Goal: Obtain resource: Download file/media

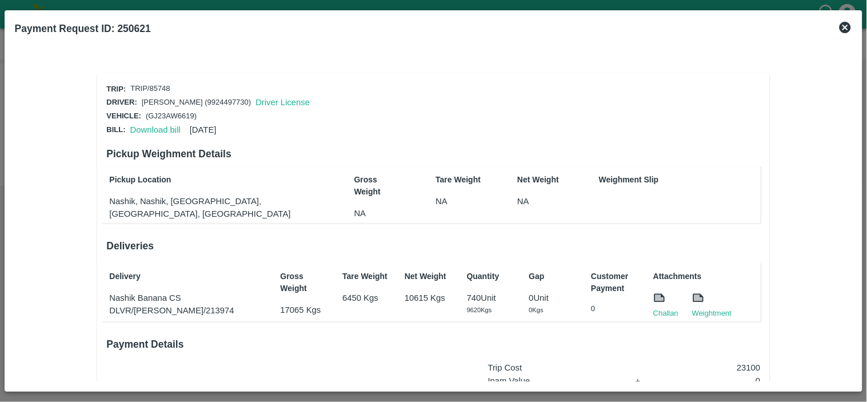
scroll to position [173, 0]
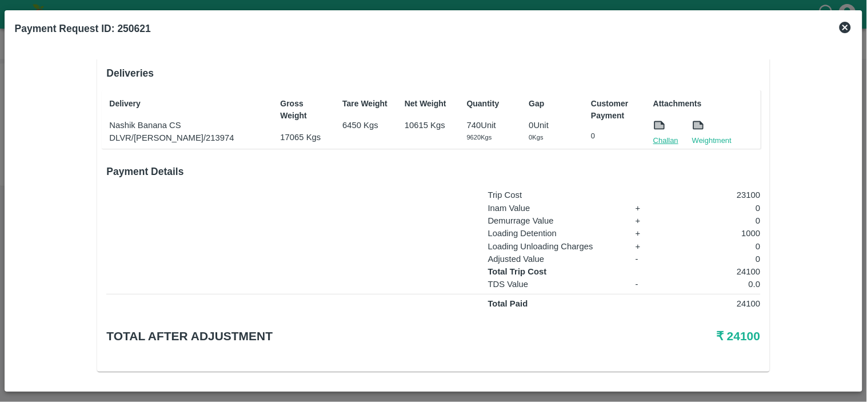
click at [668, 135] on link "Challan" at bounding box center [665, 140] width 25 height 11
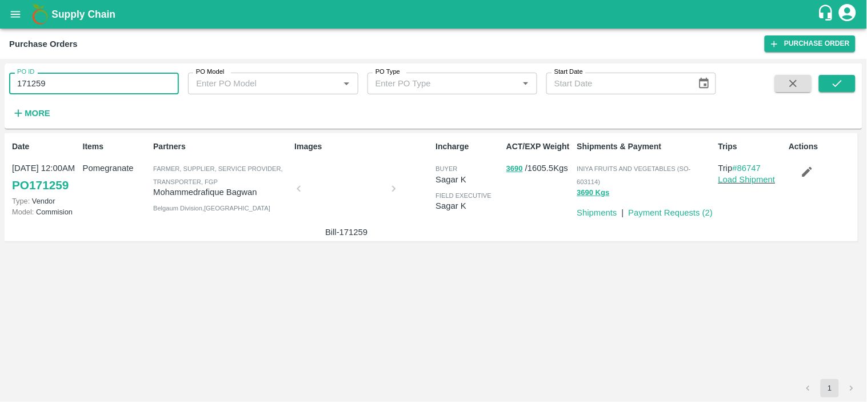
click at [75, 82] on input "171259" at bounding box center [94, 84] width 170 height 22
paste input "text"
type input "171332"
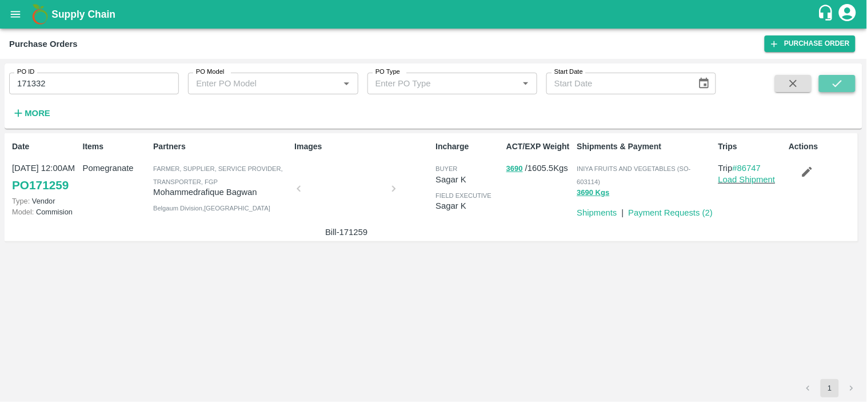
click at [844, 77] on icon "submit" at bounding box center [837, 83] width 13 height 13
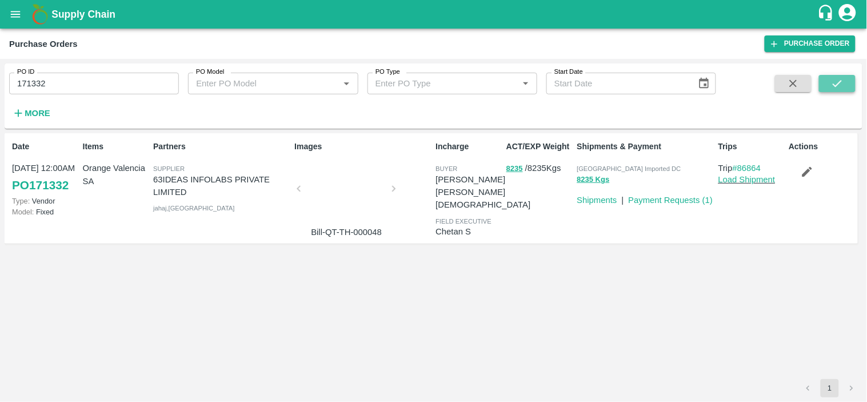
click at [852, 79] on button "submit" at bounding box center [837, 83] width 37 height 17
click at [664, 201] on link "Payment Requests ( 1 )" at bounding box center [671, 199] width 85 height 9
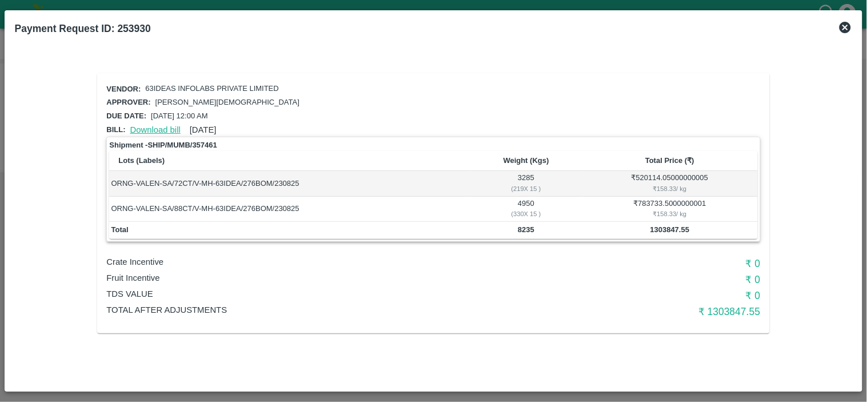
click at [147, 127] on link "Download bill" at bounding box center [155, 129] width 50 height 9
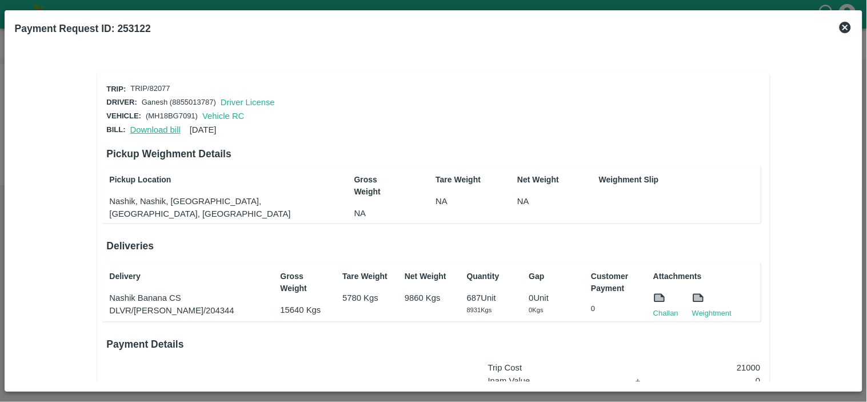
click at [139, 125] on link "Download bill" at bounding box center [155, 129] width 50 height 9
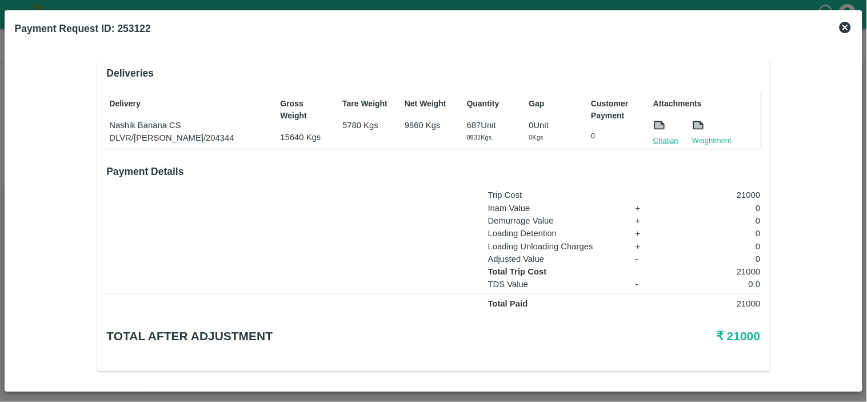
click at [665, 138] on link "Challan" at bounding box center [665, 140] width 25 height 11
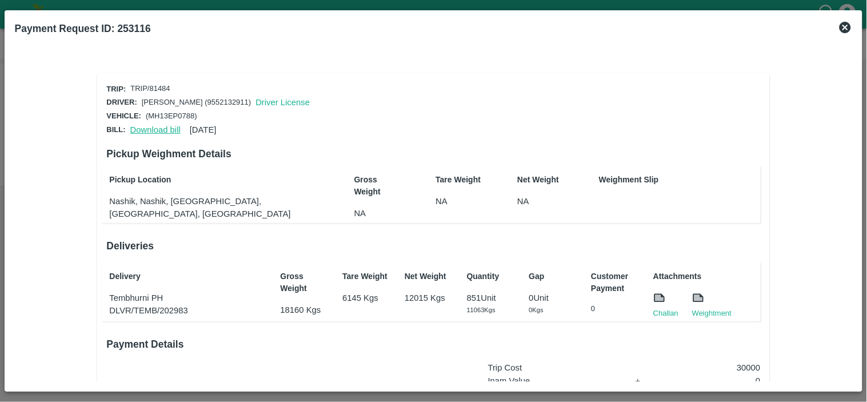
click at [152, 130] on link "Download bill" at bounding box center [155, 129] width 50 height 9
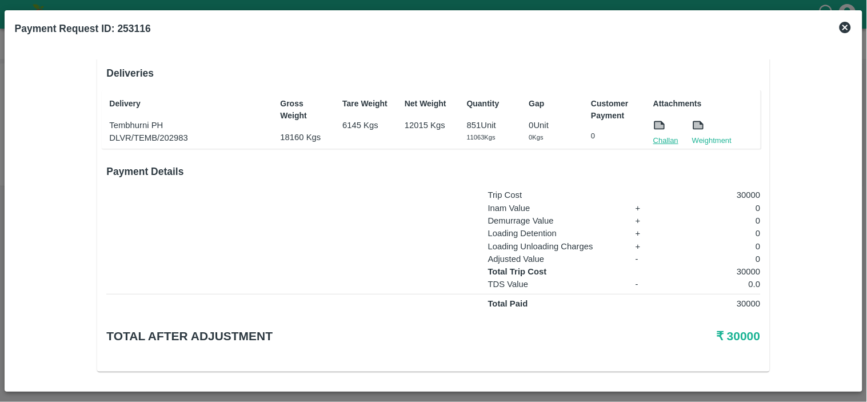
click at [669, 141] on link "Challan" at bounding box center [665, 140] width 25 height 11
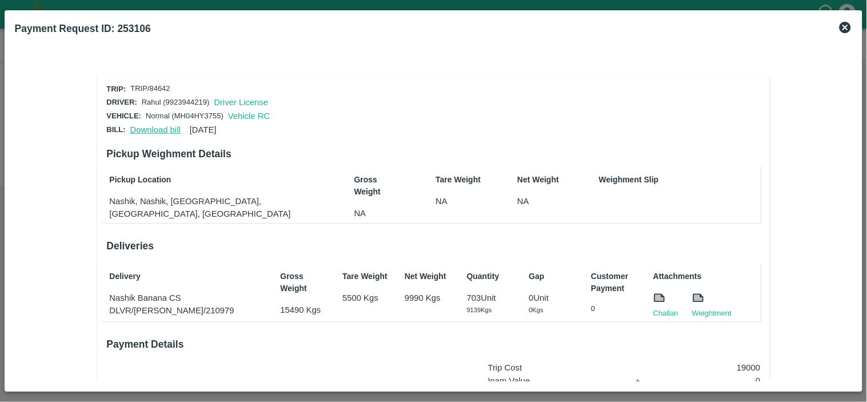
click at [163, 130] on link "Download bill" at bounding box center [155, 129] width 50 height 9
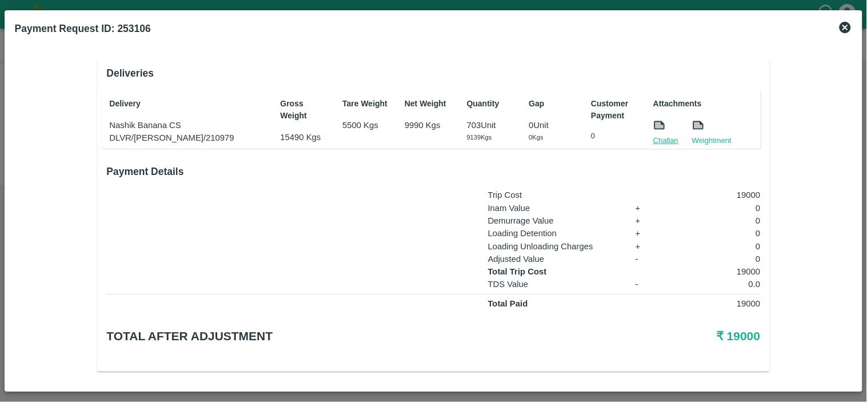
click at [660, 135] on link "Challan" at bounding box center [665, 140] width 25 height 11
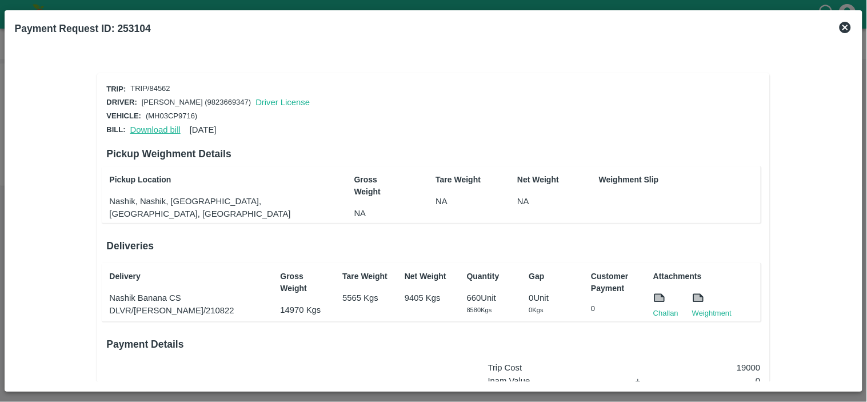
click at [156, 125] on link "Download bill" at bounding box center [155, 129] width 50 height 9
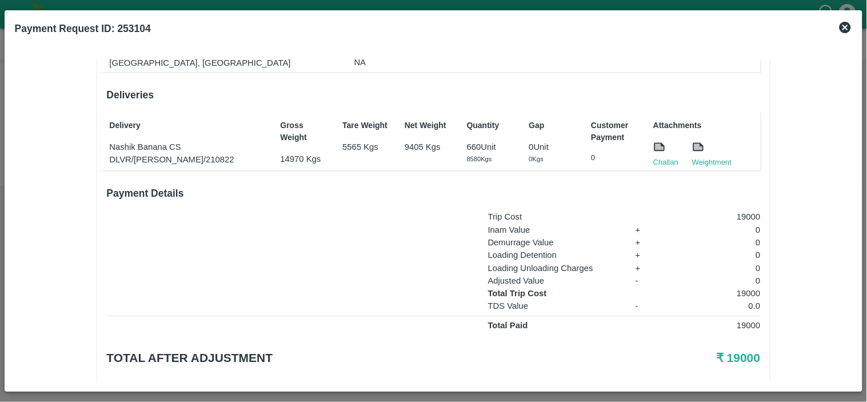
scroll to position [173, 0]
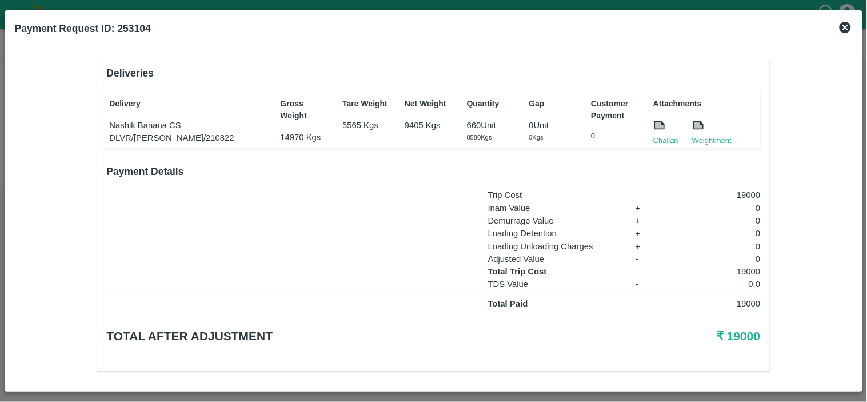
click at [669, 136] on link "Challan" at bounding box center [665, 140] width 25 height 11
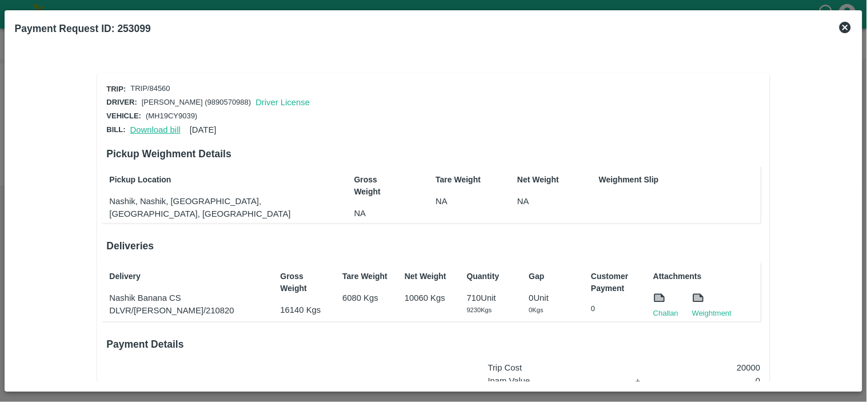
click at [141, 125] on link "Download bill" at bounding box center [155, 129] width 50 height 9
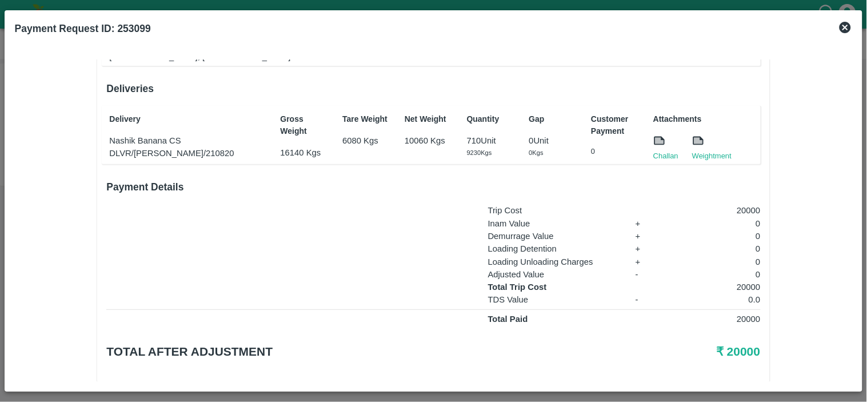
scroll to position [169, 0]
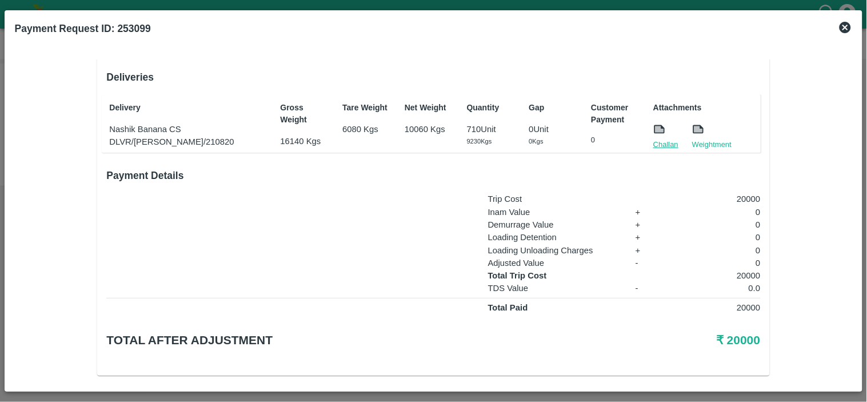
click at [667, 141] on link "Challan" at bounding box center [665, 144] width 25 height 11
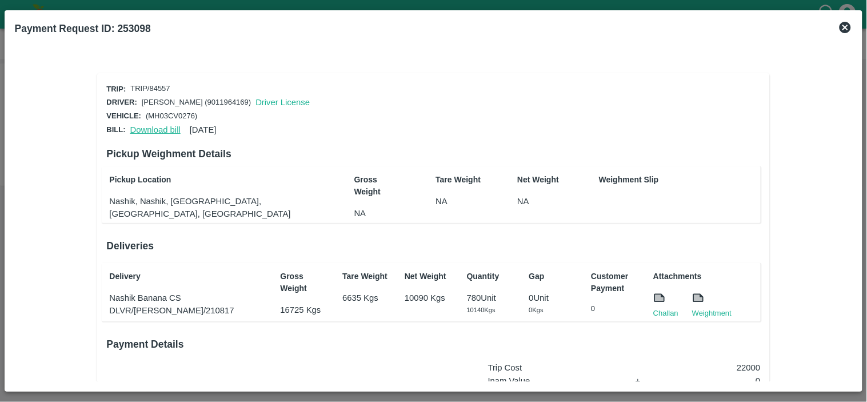
click at [154, 126] on link "Download bill" at bounding box center [155, 129] width 50 height 9
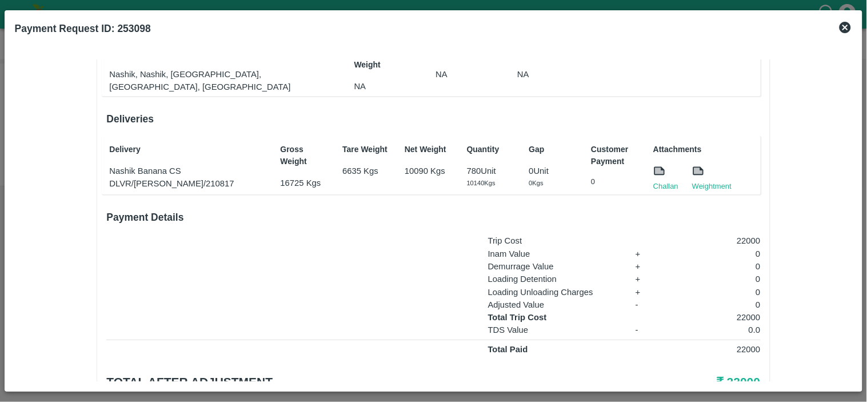
scroll to position [134, 0]
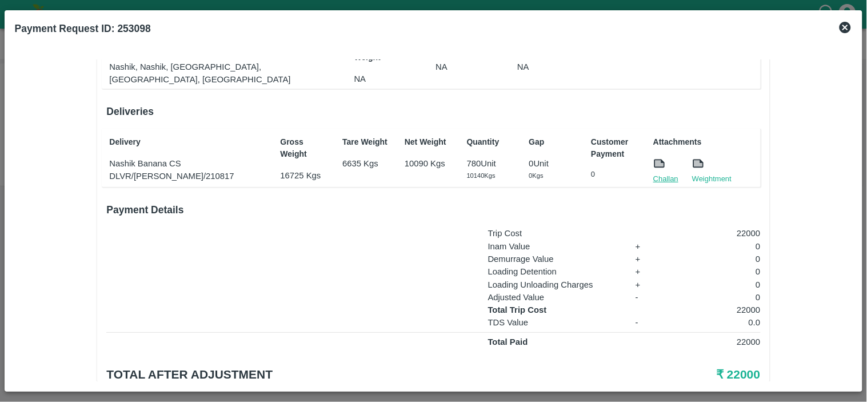
click at [661, 173] on link "Challan" at bounding box center [665, 178] width 25 height 11
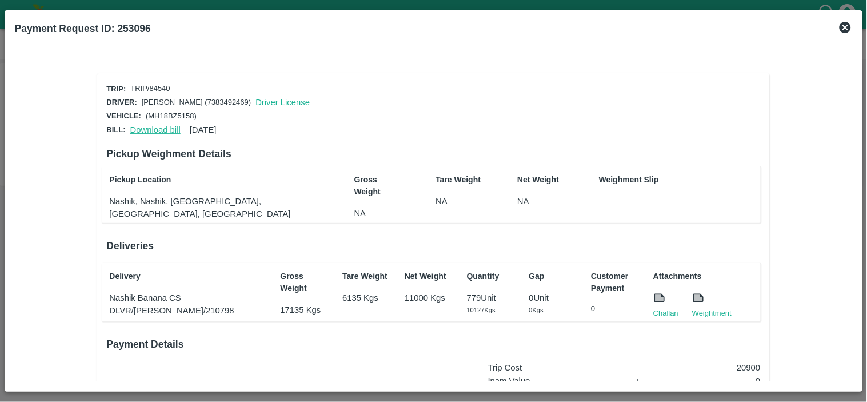
click at [145, 129] on link "Download bill" at bounding box center [155, 129] width 50 height 9
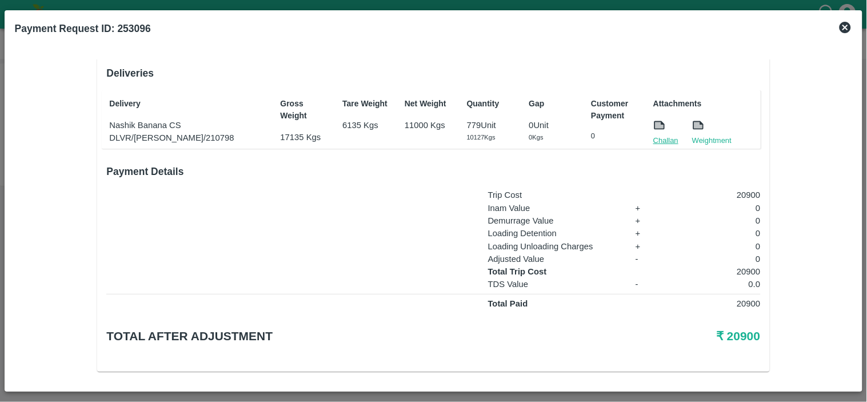
click at [658, 137] on link "Challan" at bounding box center [665, 140] width 25 height 11
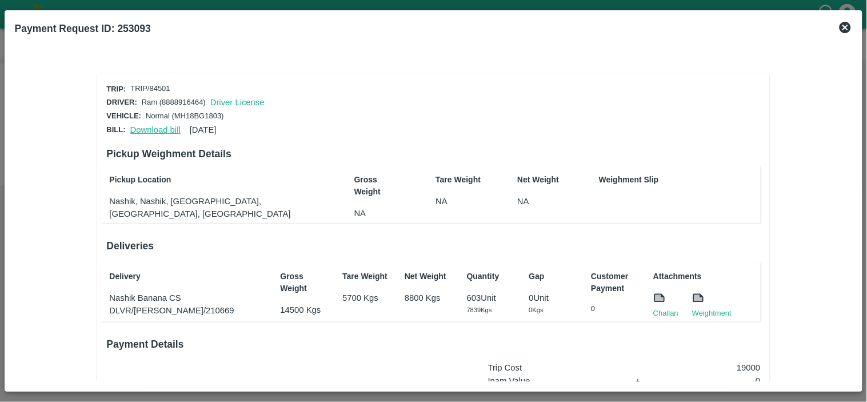
click at [151, 129] on link "Download bill" at bounding box center [155, 129] width 50 height 9
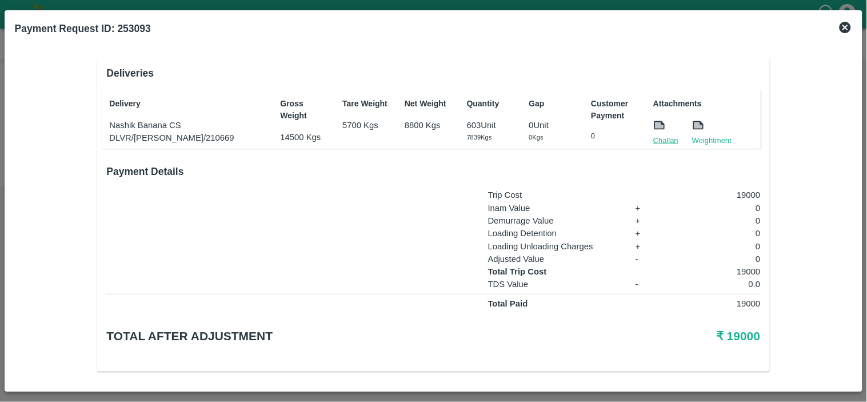
click at [662, 138] on link "Challan" at bounding box center [665, 140] width 25 height 11
